Goal: Find contact information: Find contact information

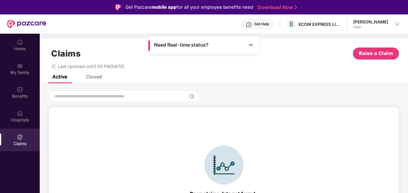
click at [305, 122] on div "Open claims data not found . Contact Pazcare support team for more help at [EMA…" at bounding box center [224, 180] width 344 height 133
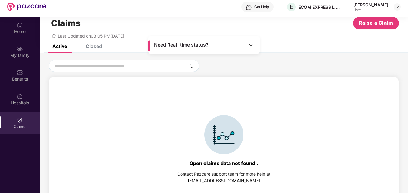
scroll to position [34, 0]
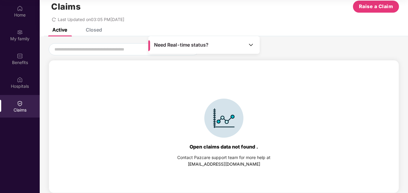
click at [95, 33] on div "Closed" at bounding box center [89, 29] width 25 height 13
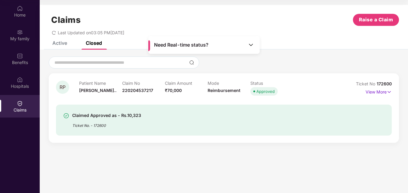
scroll to position [0, 0]
click at [390, 93] on img at bounding box center [389, 92] width 5 height 7
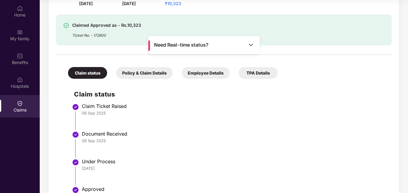
scroll to position [100, 0]
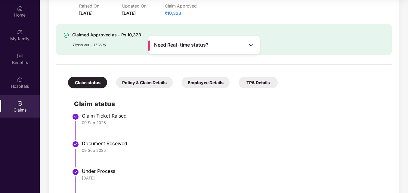
click at [131, 85] on div "Policy & Claim Details" at bounding box center [144, 83] width 57 height 12
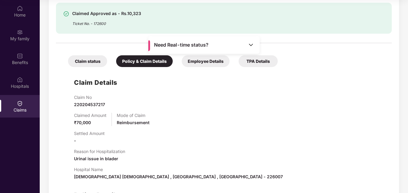
scroll to position [65, 0]
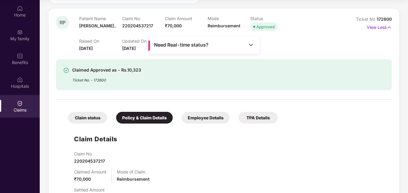
click at [201, 120] on div "Employee Details" at bounding box center [206, 118] width 48 height 12
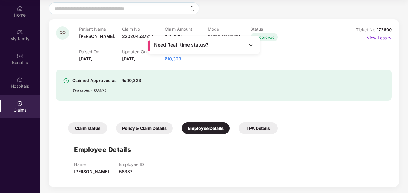
click at [261, 126] on div "TPA Details" at bounding box center [258, 129] width 39 height 12
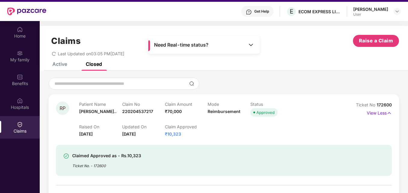
scroll to position [0, 0]
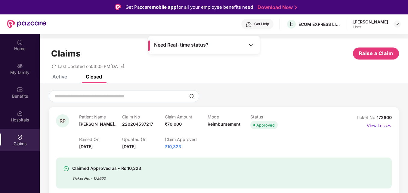
click at [255, 26] on div "Get Help" at bounding box center [262, 24] width 15 height 5
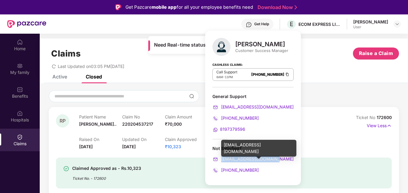
drag, startPoint x: 276, startPoint y: 161, endPoint x: 222, endPoint y: 160, distance: 54.5
click at [222, 160] on div "[EMAIL_ADDRESS][DOMAIN_NAME]" at bounding box center [253, 159] width 81 height 7
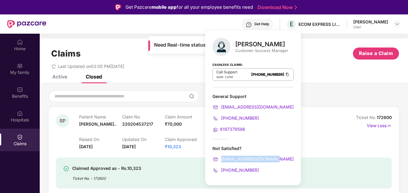
copy span "[EMAIL_ADDRESS][DOMAIN_NAME]"
